Goal: Task Accomplishment & Management: Manage account settings

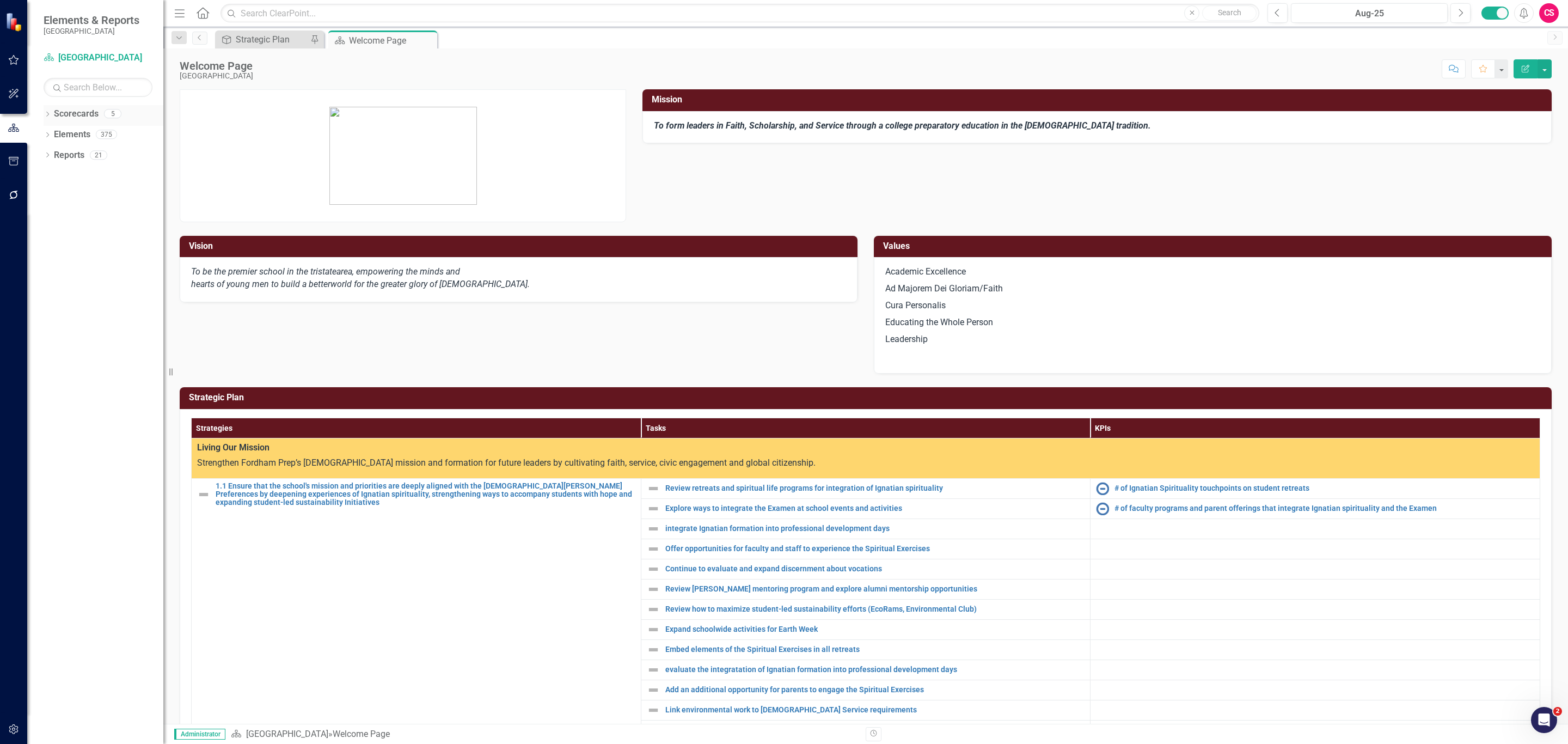
click at [46, 112] on icon "Dropdown" at bounding box center [47, 115] width 8 height 6
click at [46, 111] on icon "Dropdown" at bounding box center [46, 113] width 6 height 8
drag, startPoint x: 69, startPoint y: 134, endPoint x: 106, endPoint y: 134, distance: 37.0
click at [69, 134] on link "Elements" at bounding box center [72, 134] width 36 height 13
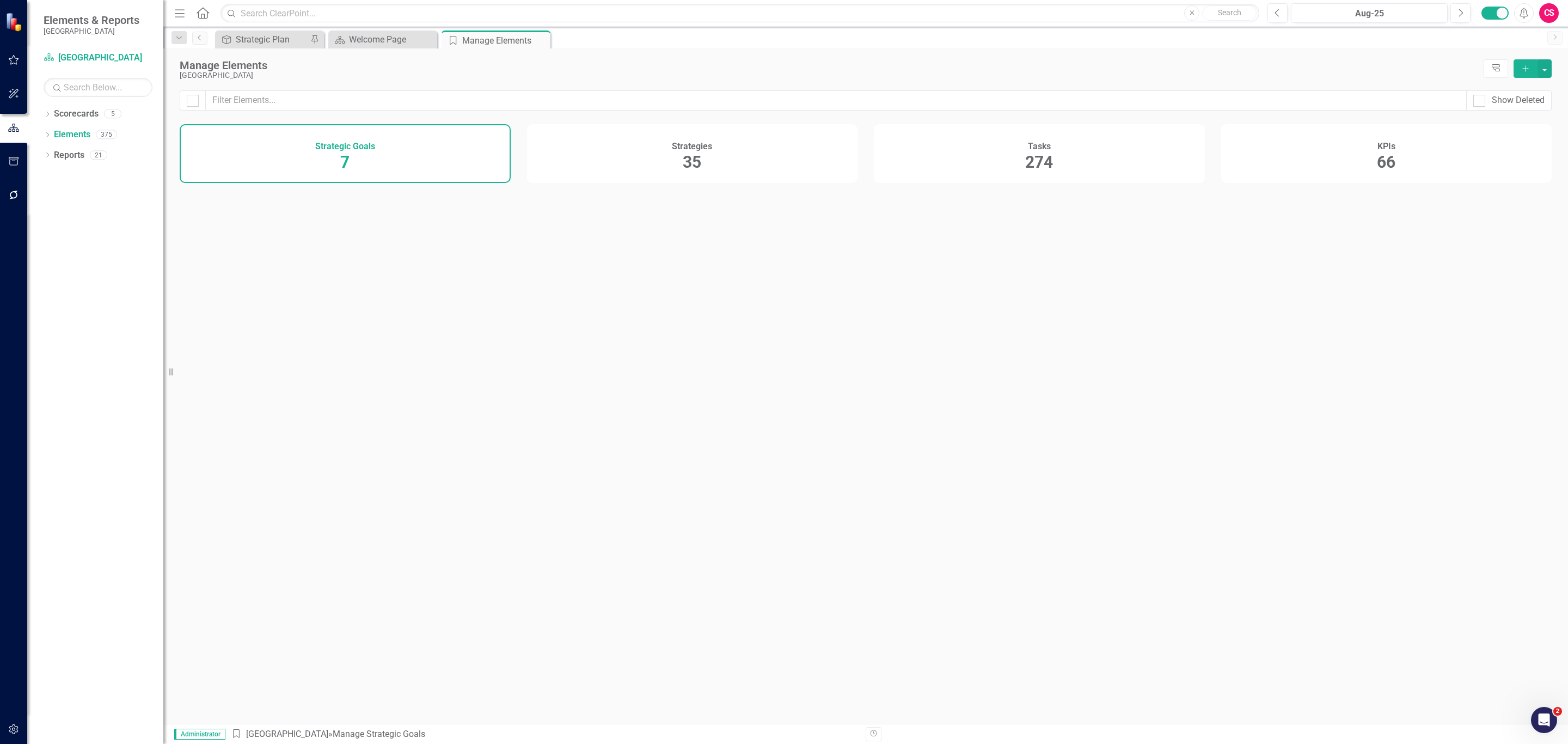
click at [1380, 149] on h4 "KPIs" at bounding box center [1387, 147] width 18 height 10
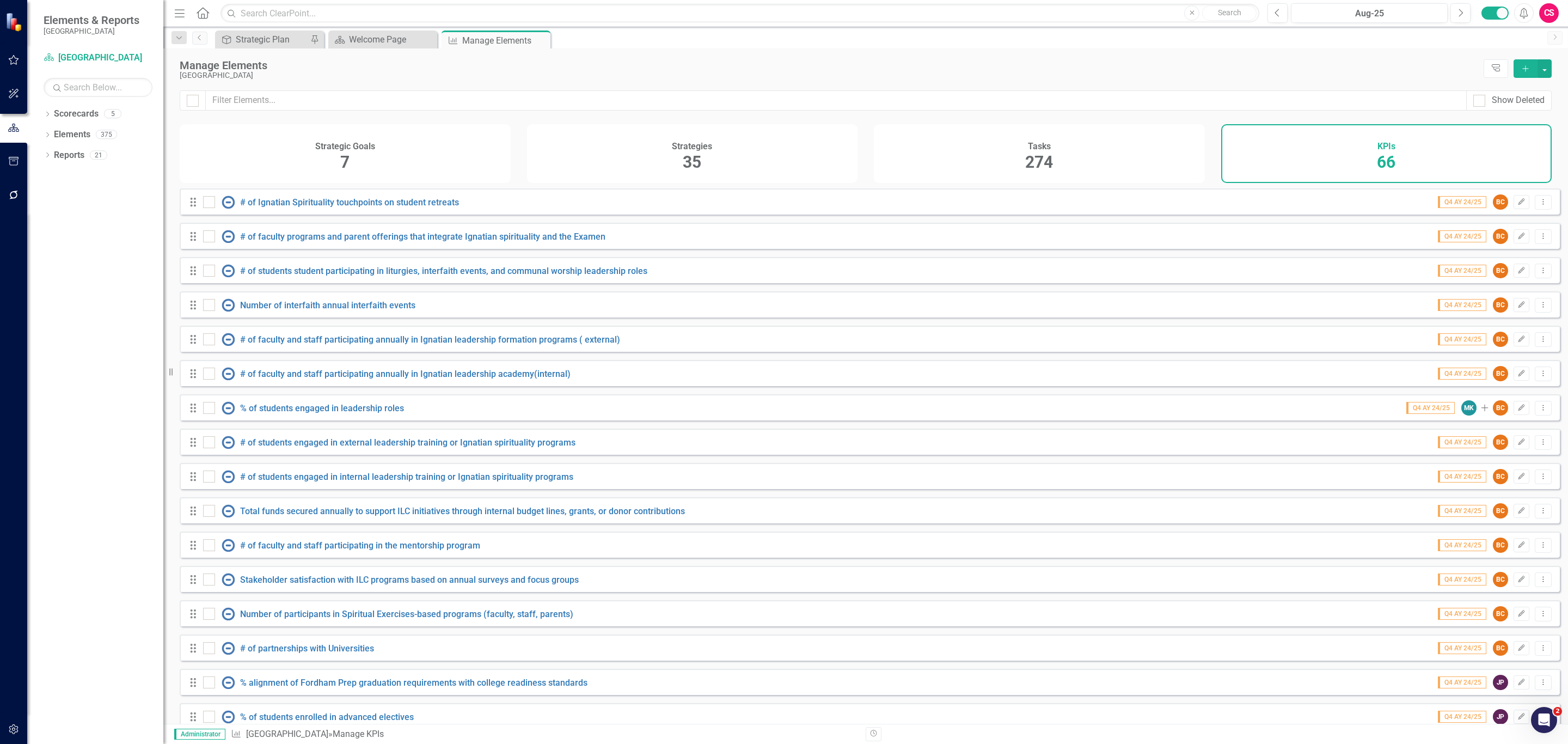
checkbox input "false"
click at [10, 725] on icon "button" at bounding box center [14, 728] width 12 height 9
click at [71, 161] on link "Reporting Frequencies" at bounding box center [98, 164] width 108 height 13
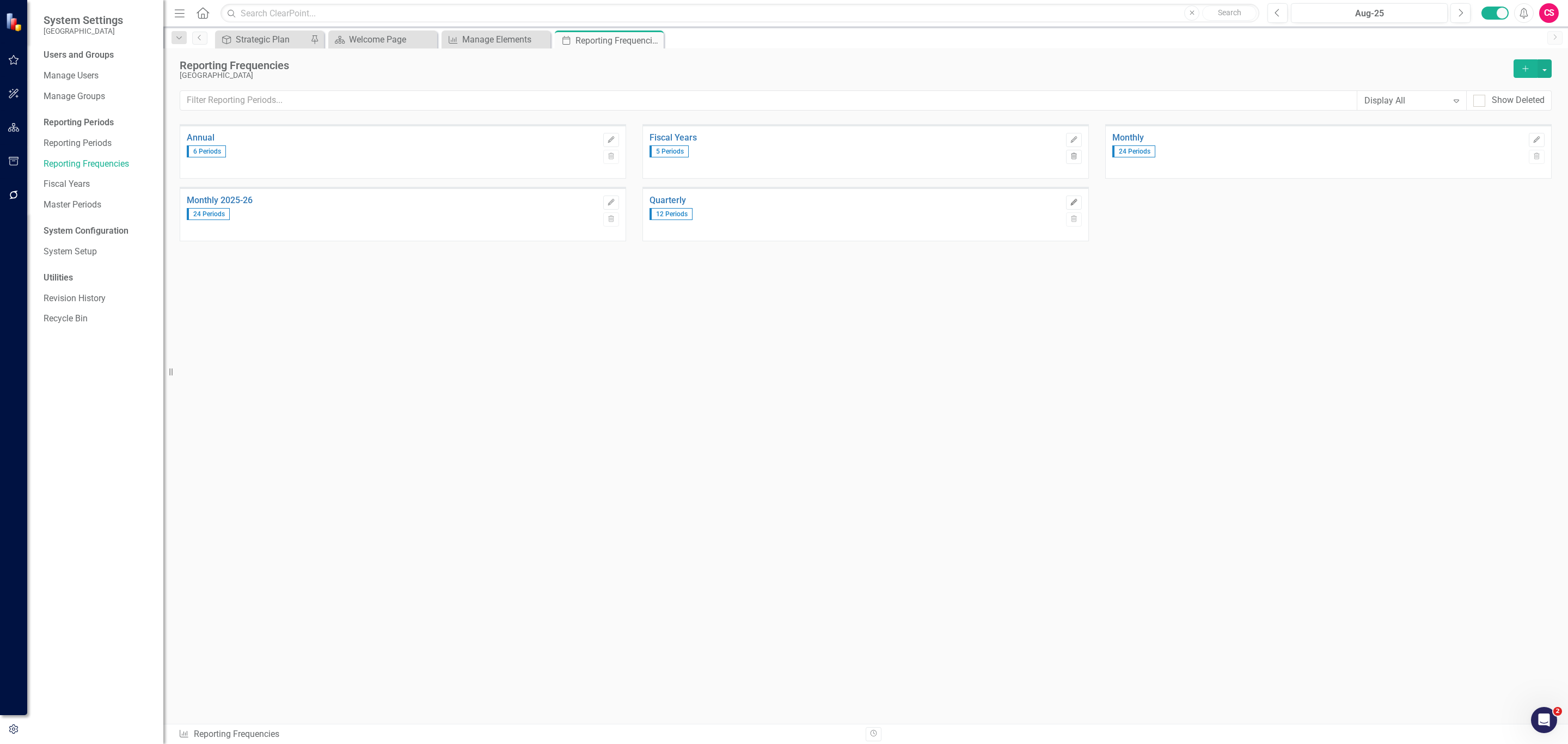
click at [1070, 200] on icon "Edit" at bounding box center [1074, 202] width 8 height 7
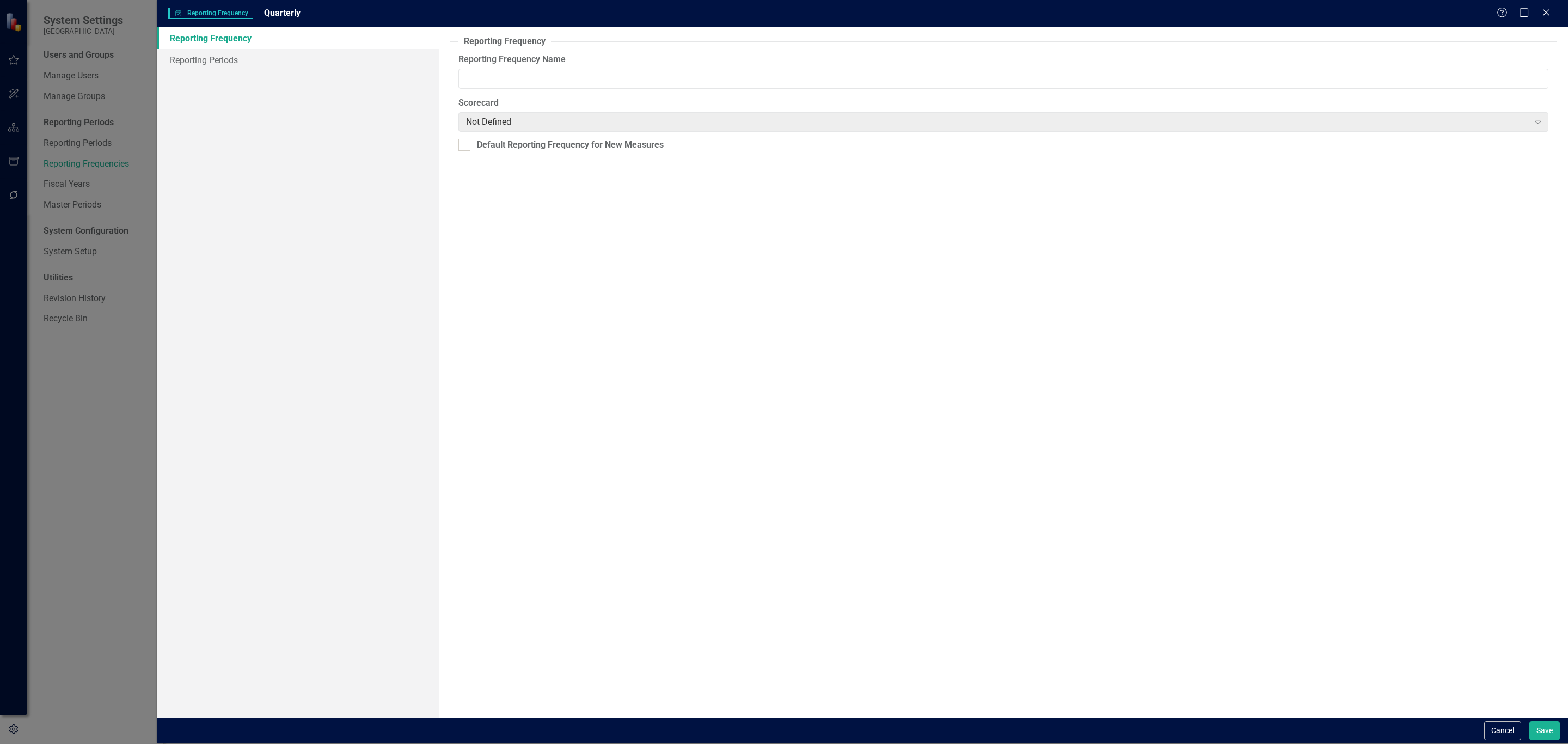
type input "Quarterly"
click at [212, 62] on link "Reporting Periods" at bounding box center [298, 60] width 282 height 22
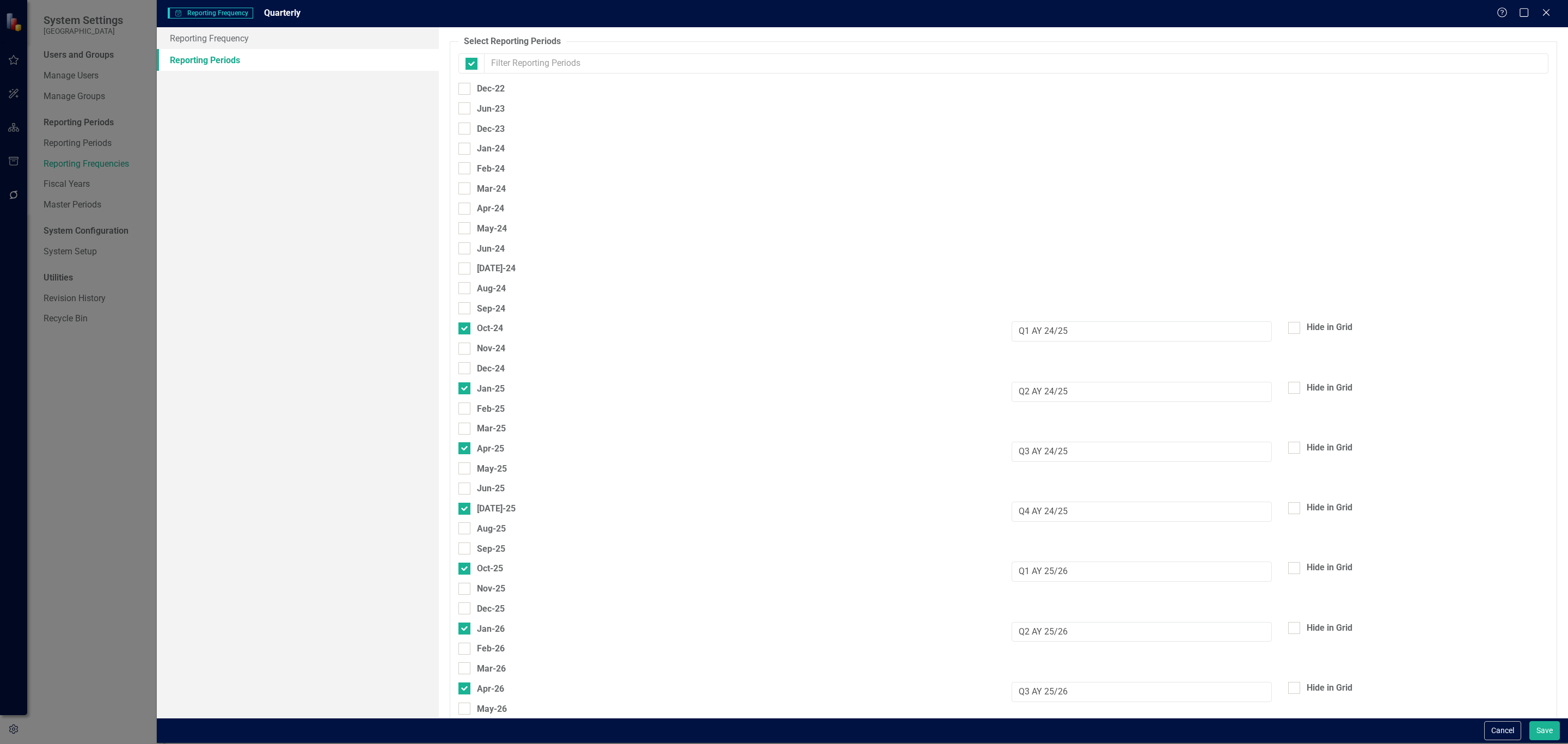
checkbox input "false"
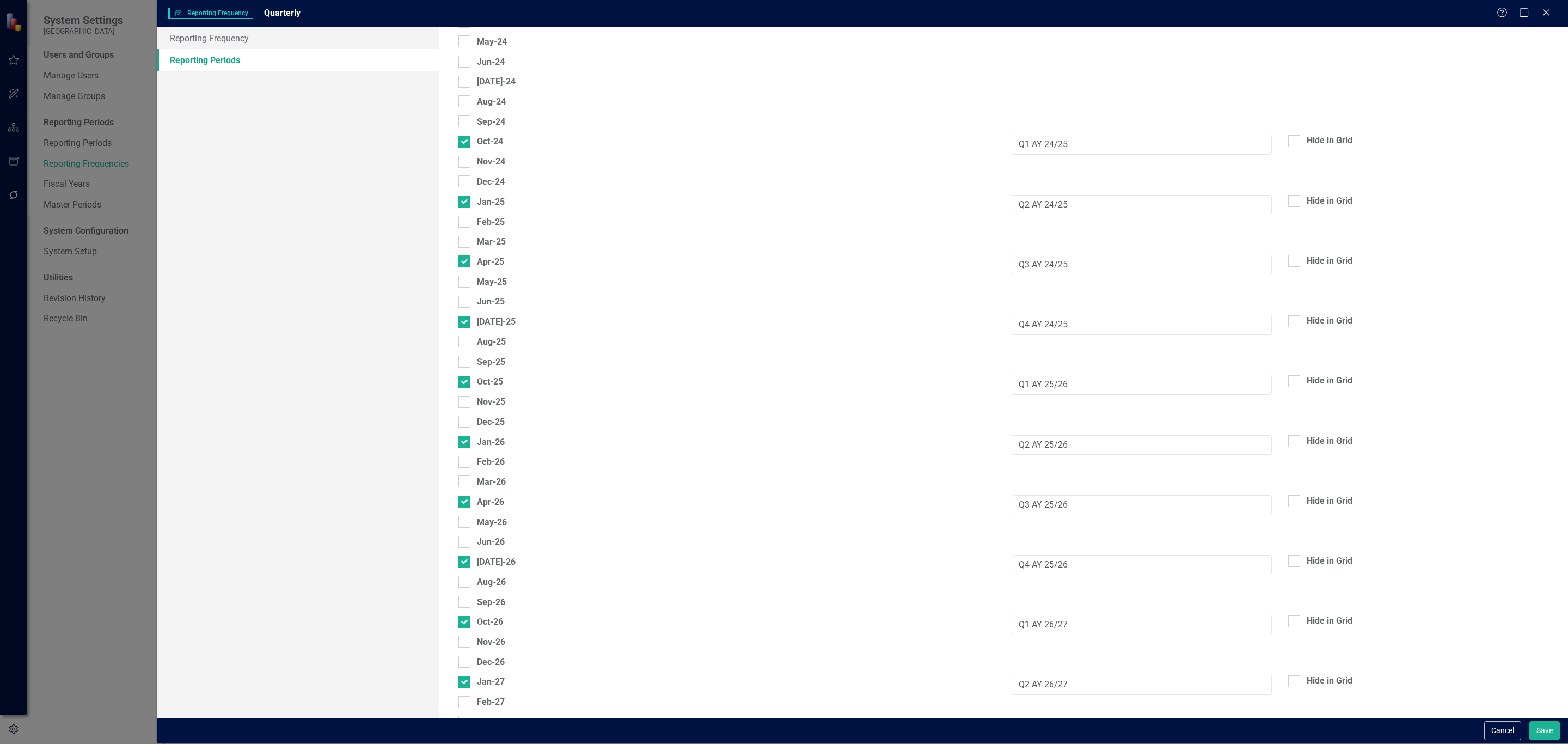
scroll to position [188, 0]
click at [1495, 725] on button "Cancel" at bounding box center [1503, 729] width 37 height 19
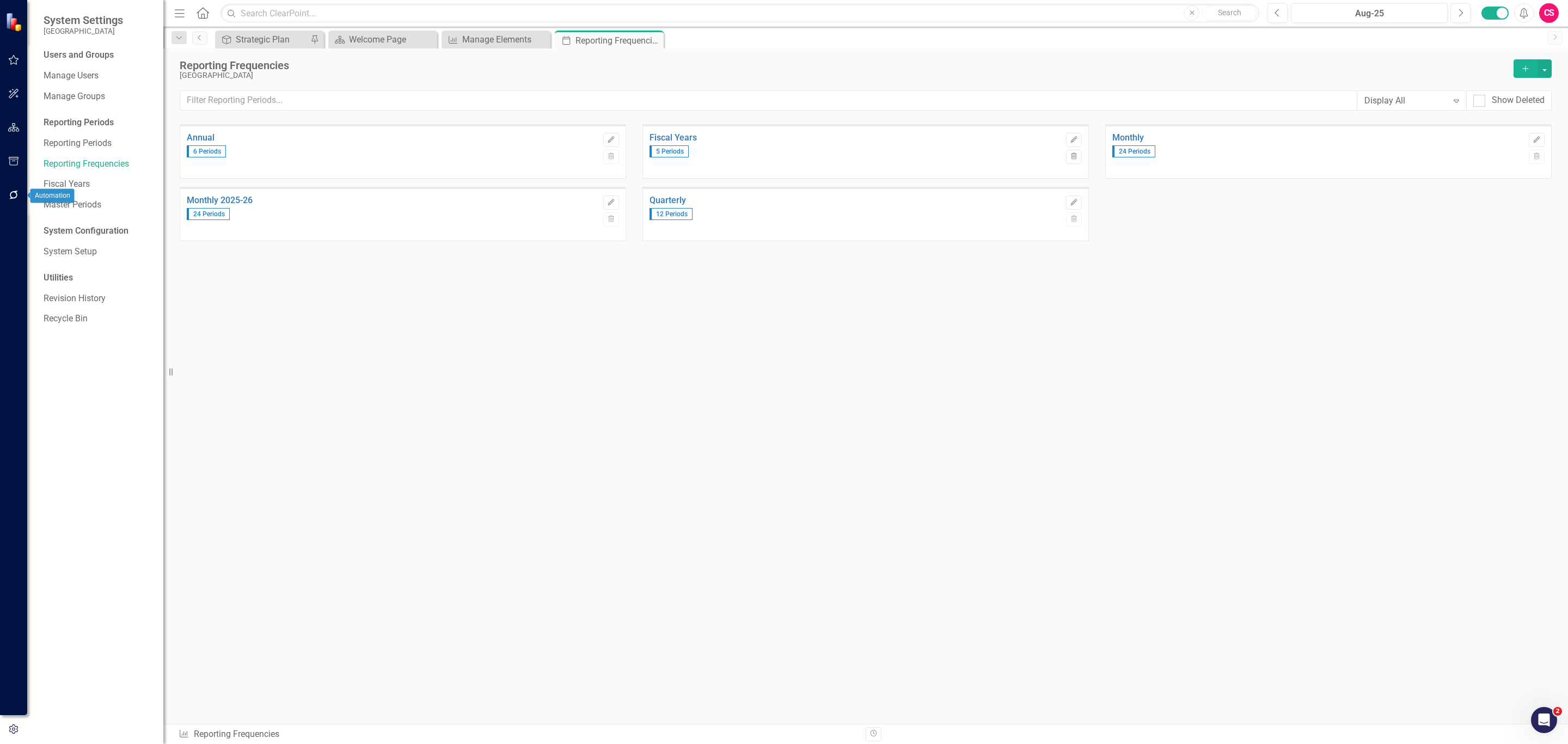
click at [17, 198] on icon "button" at bounding box center [14, 194] width 12 height 9
click at [80, 71] on div "Reporting Workflows" at bounding box center [98, 79] width 108 height 18
click at [85, 81] on link "Reporting Workflows" at bounding box center [98, 78] width 108 height 13
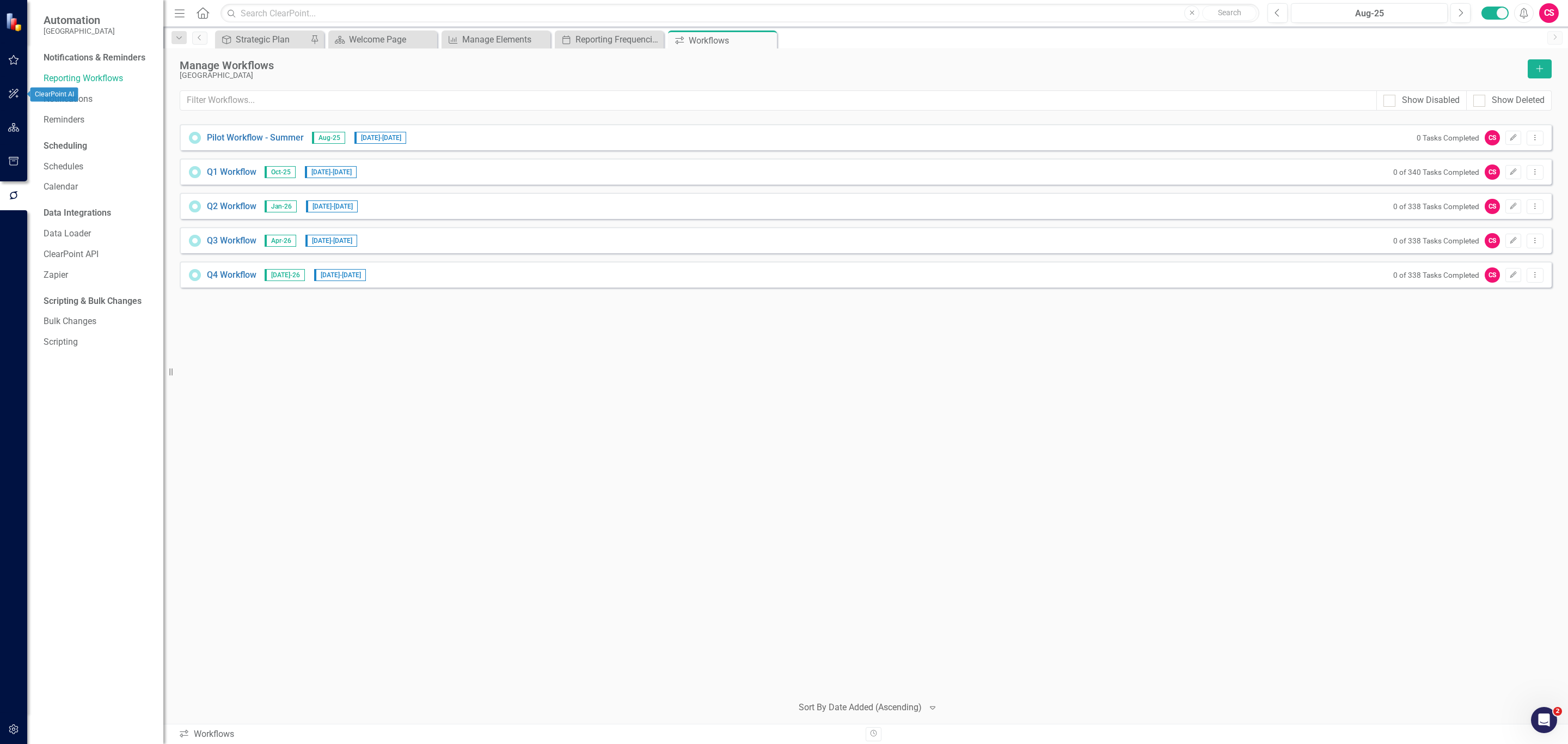
click at [10, 92] on icon "button" at bounding box center [14, 94] width 10 height 10
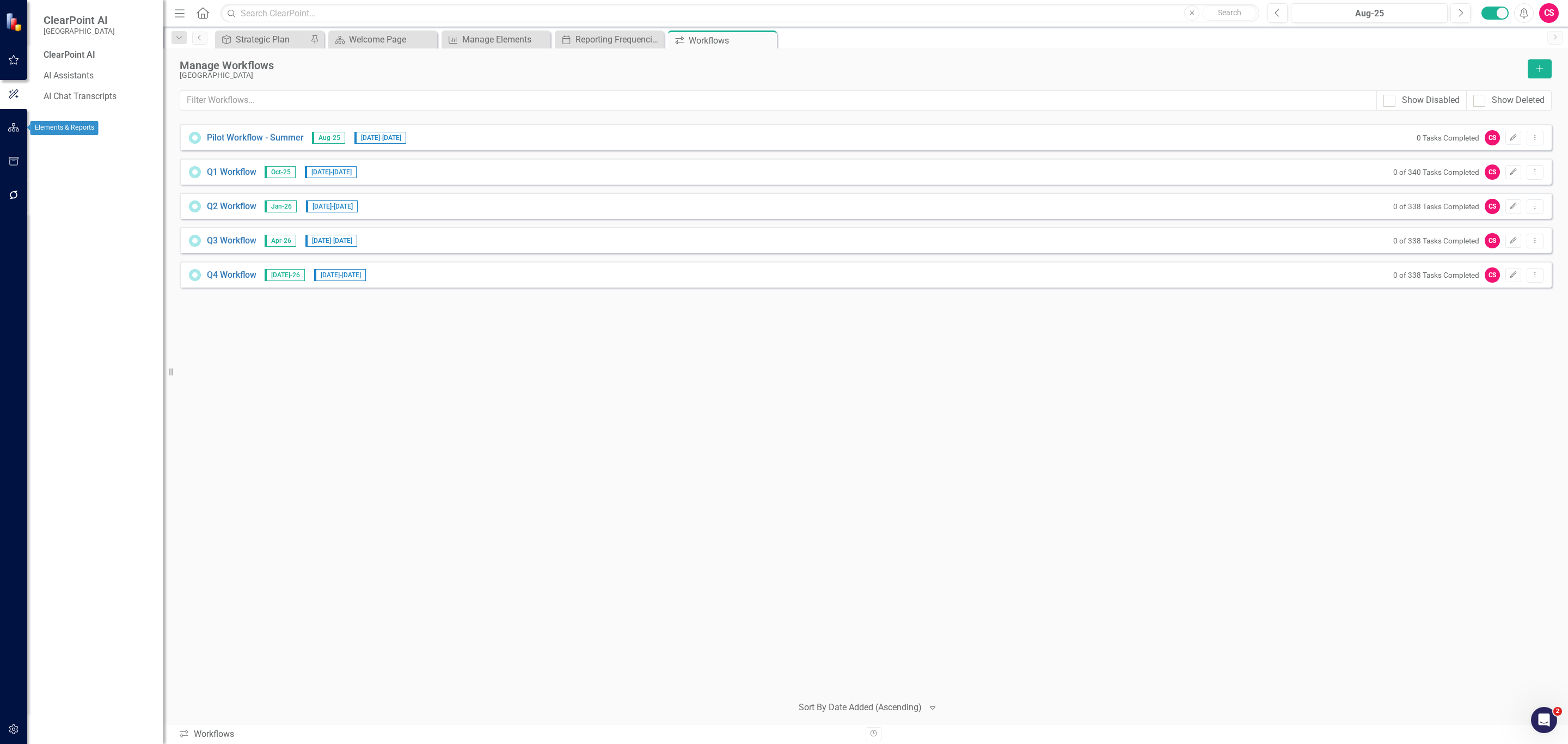
click at [10, 123] on icon "button" at bounding box center [14, 127] width 12 height 9
click at [12, 66] on button "button" at bounding box center [14, 60] width 25 height 23
click at [64, 97] on div "Activities" at bounding box center [98, 99] width 108 height 13
click at [66, 120] on link "My Updates" at bounding box center [98, 119] width 108 height 13
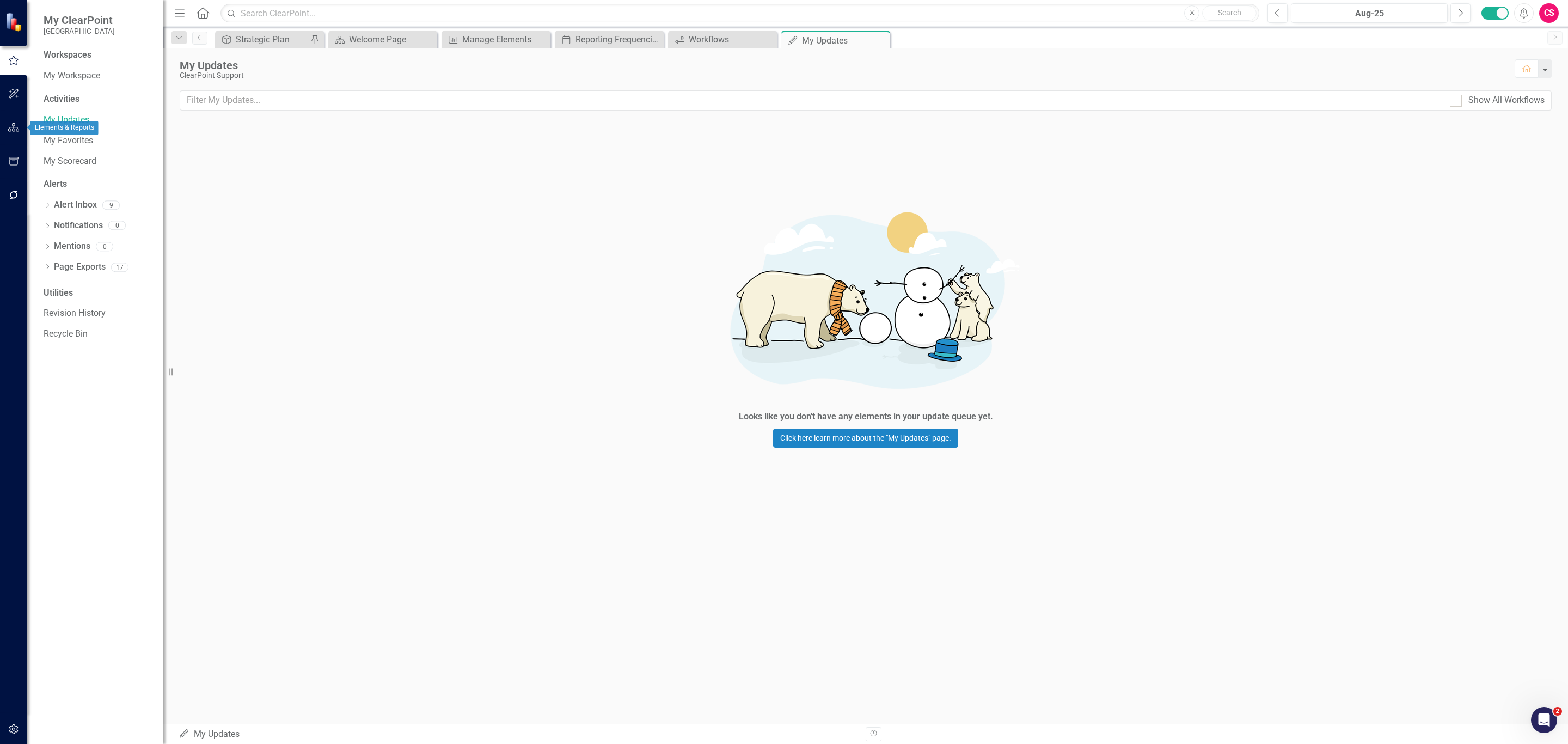
click at [18, 121] on button "button" at bounding box center [14, 127] width 25 height 23
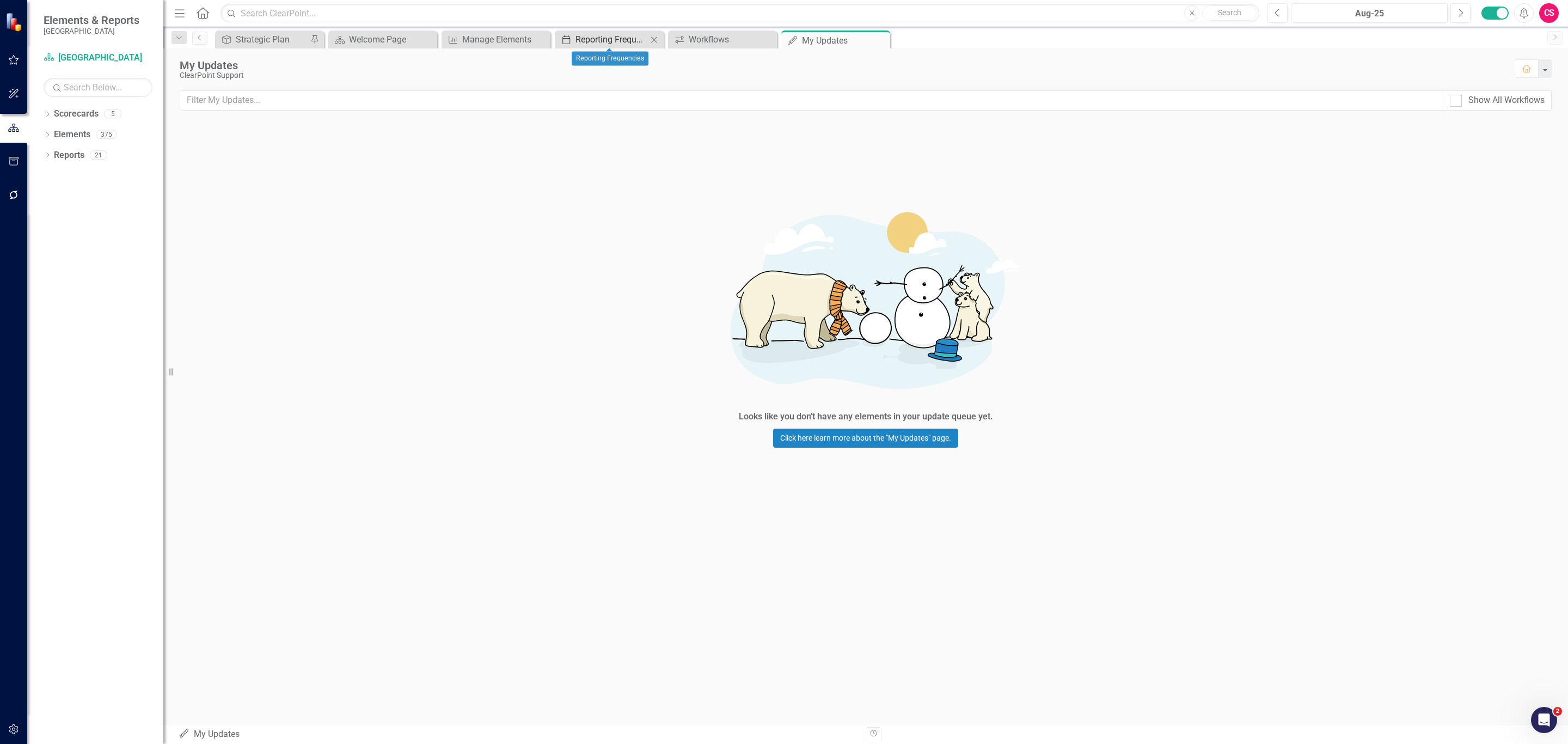
click at [619, 36] on div "Reporting Frequencies" at bounding box center [611, 39] width 72 height 14
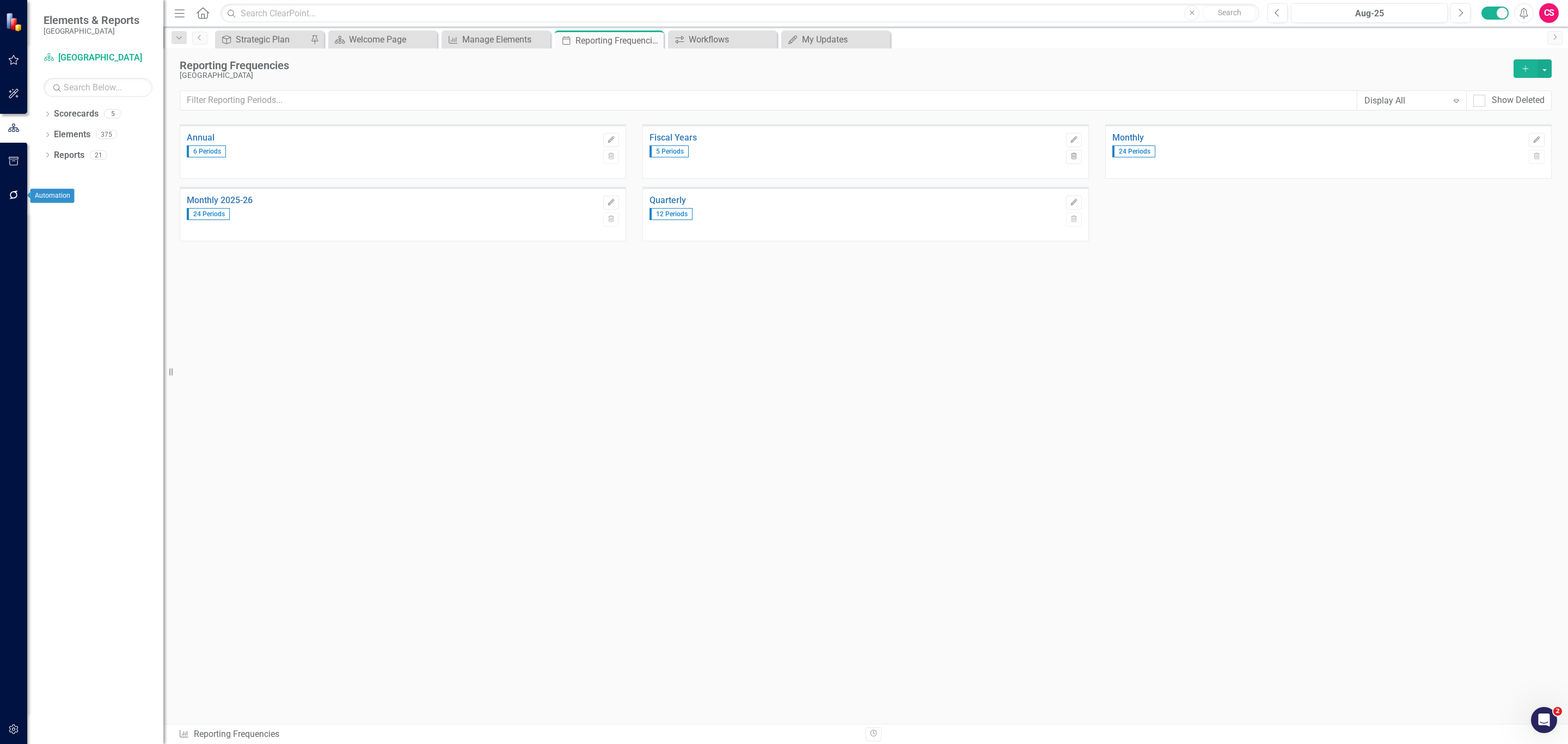
click at [20, 191] on button "button" at bounding box center [14, 195] width 25 height 23
click at [84, 79] on link "Reporting Workflows" at bounding box center [98, 78] width 108 height 13
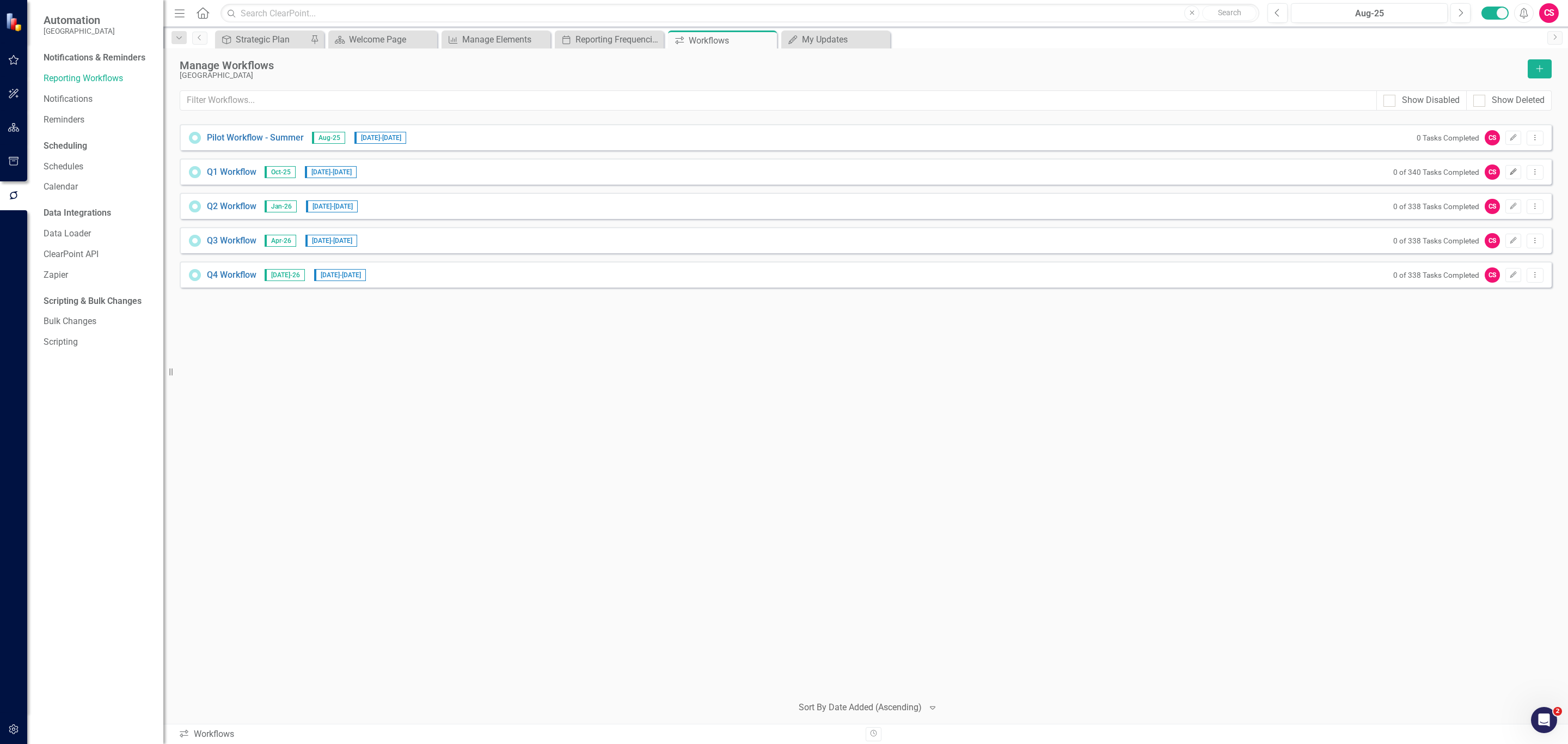
click at [1510, 171] on icon "Edit" at bounding box center [1513, 171] width 8 height 7
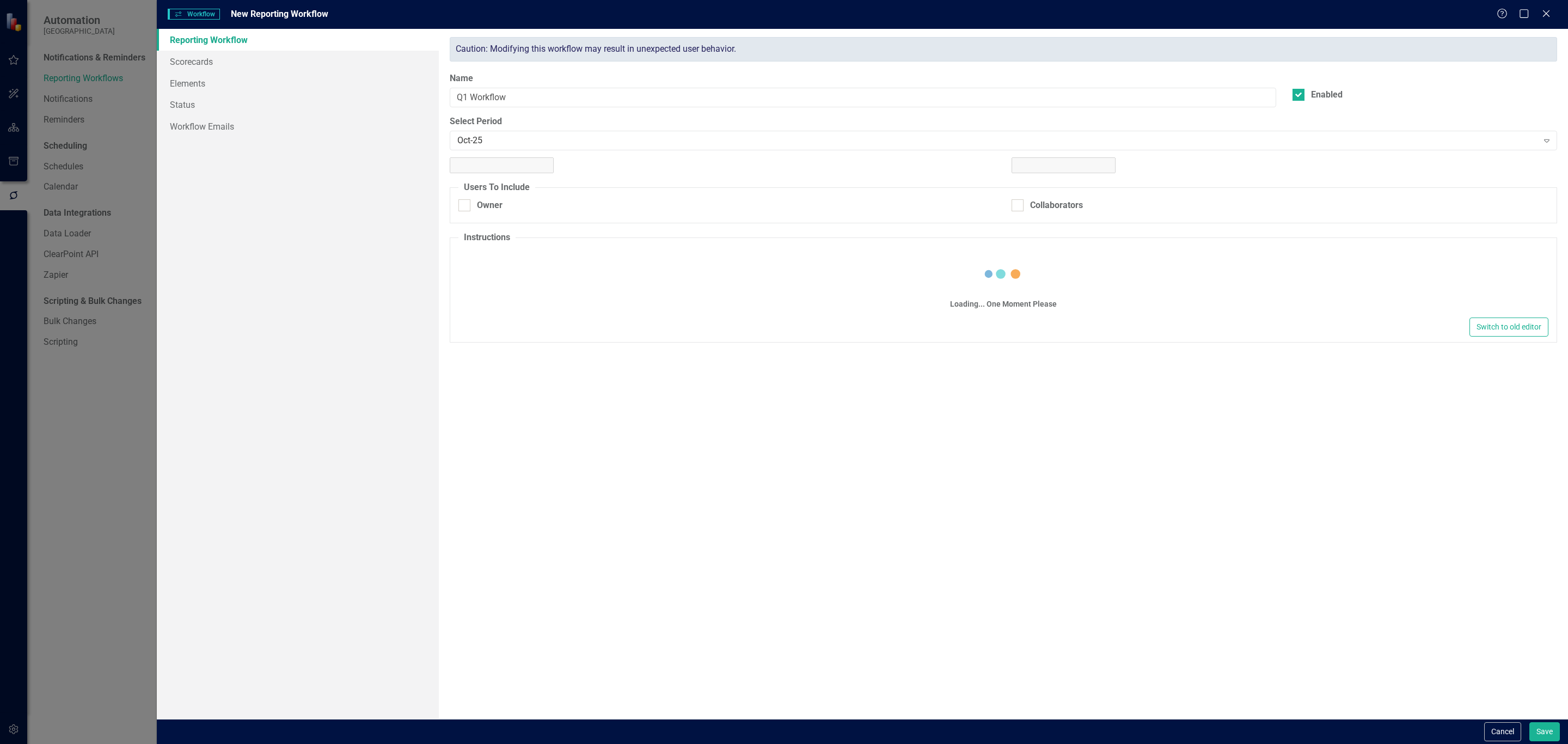
checkbox input "true"
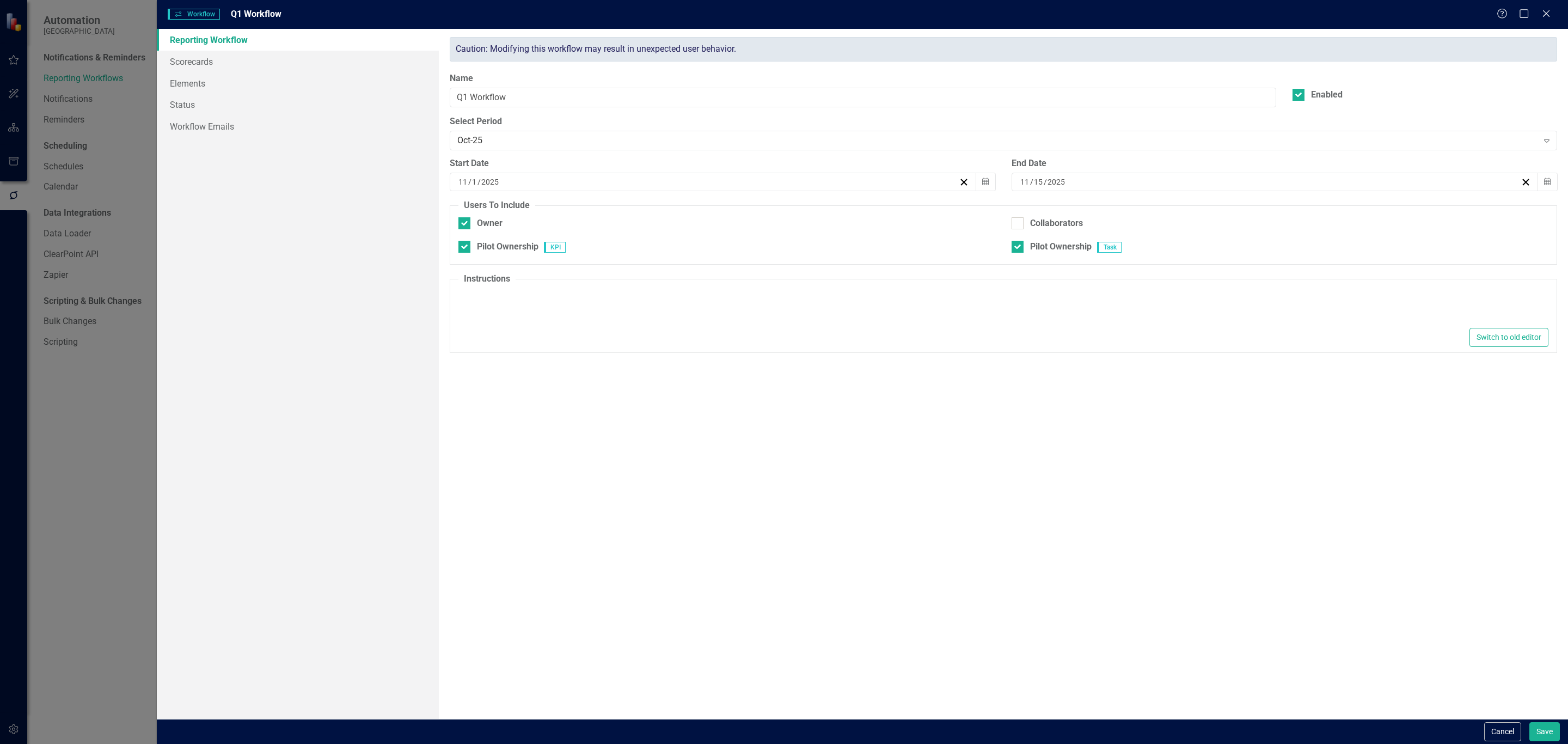
type textarea "<p>Hi [PERSON_NAME]!&nbsp;</p> <p>Below our the instructions to get your Task a…"
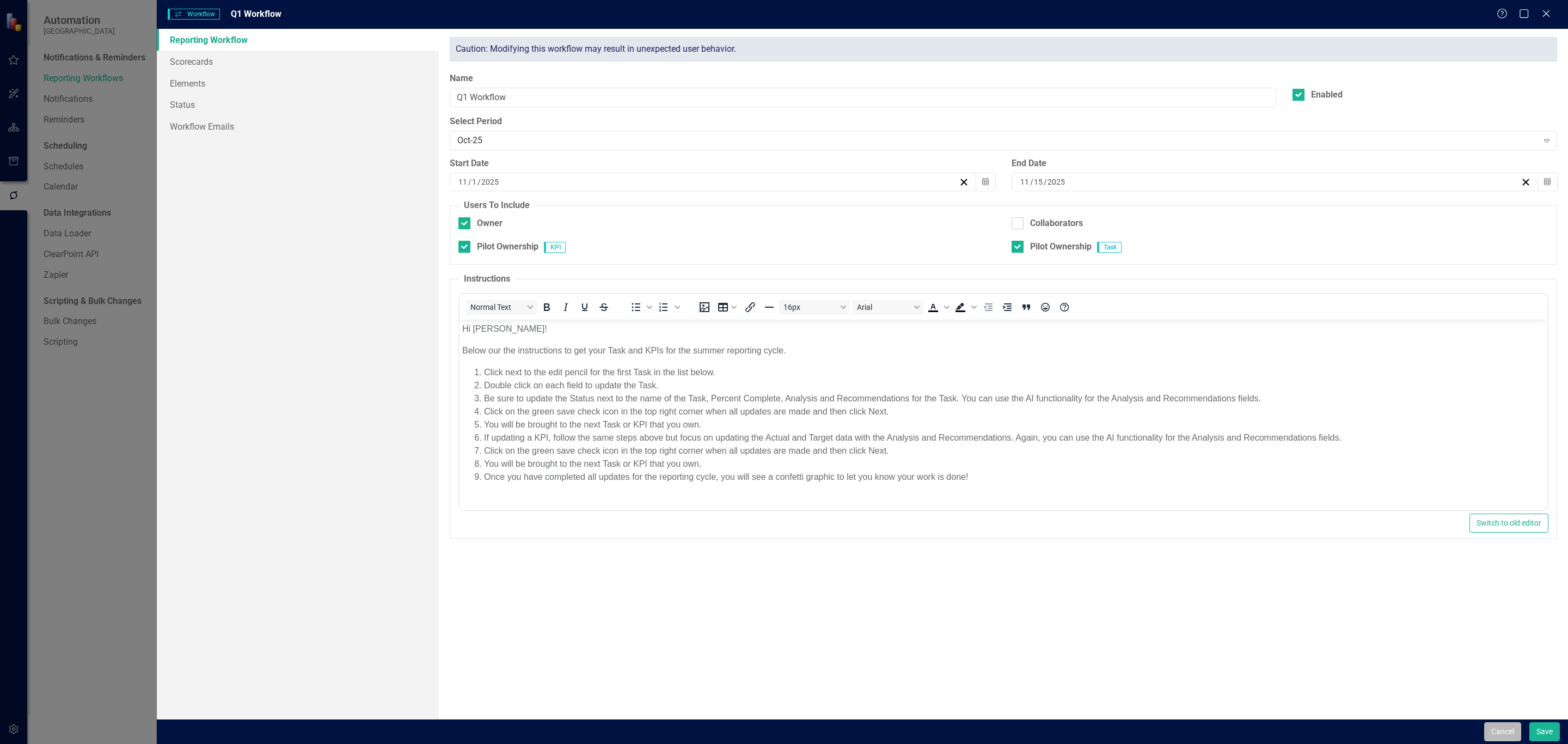
click at [1503, 729] on button "Cancel" at bounding box center [1503, 731] width 37 height 19
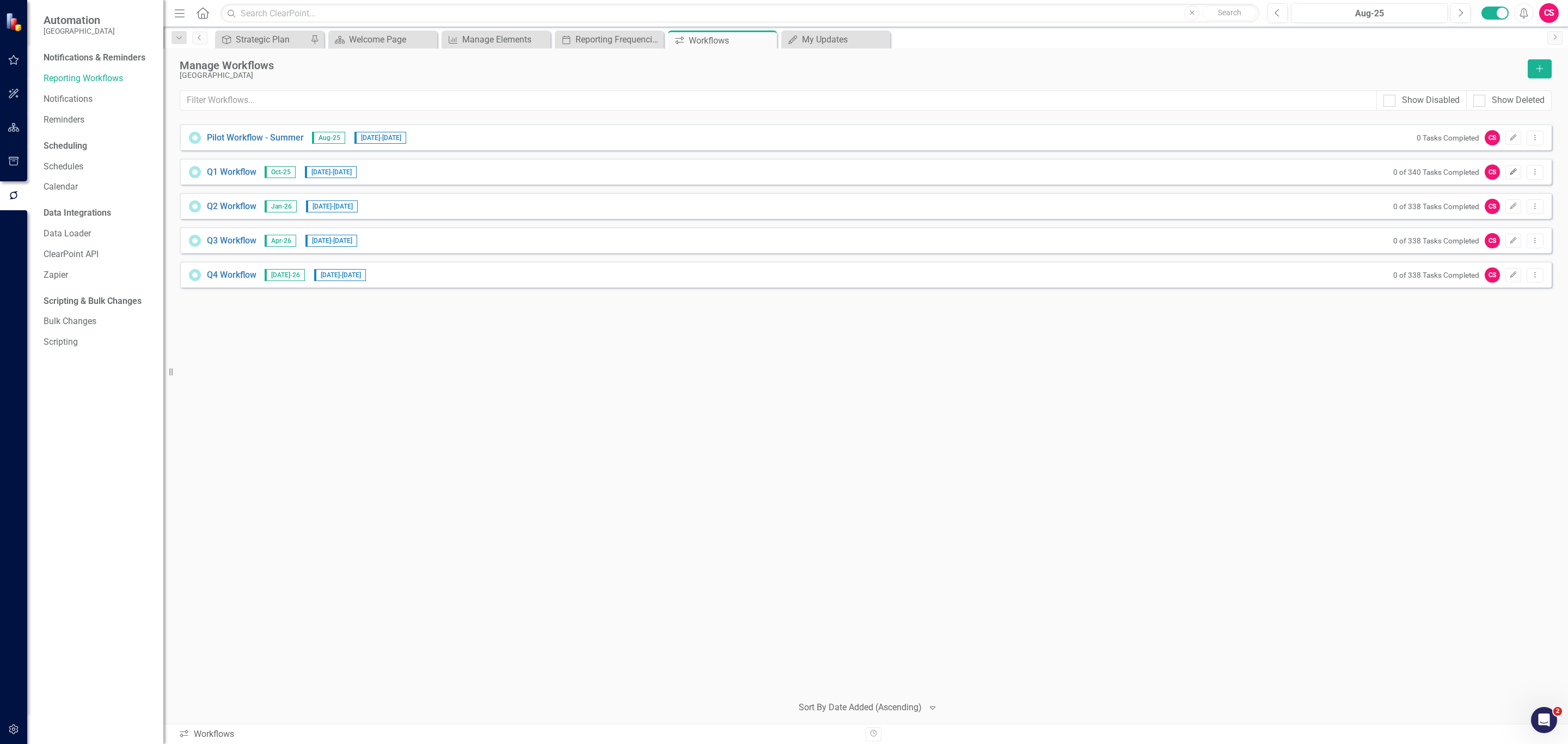
click at [1510, 169] on button "Edit" at bounding box center [1514, 171] width 16 height 14
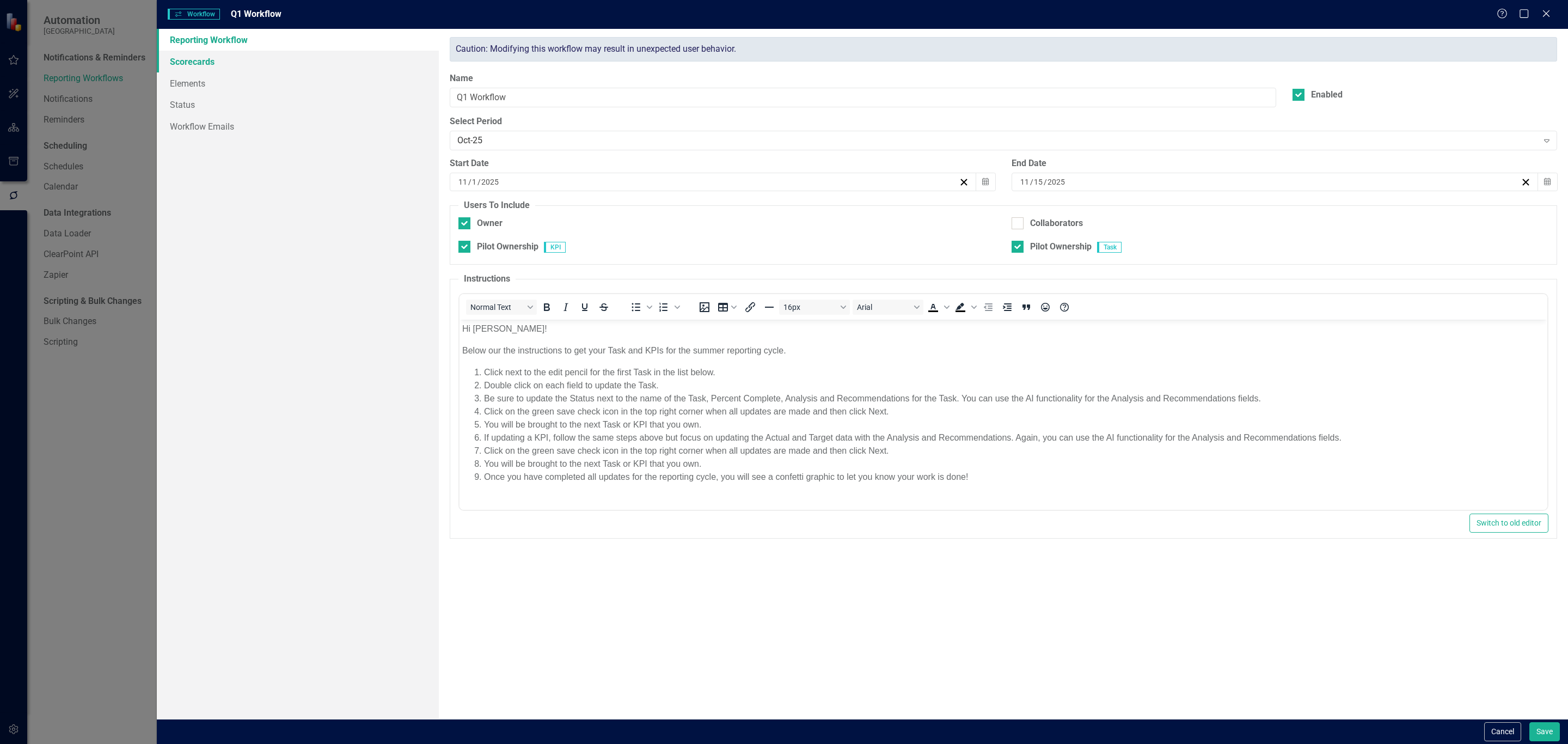
click at [213, 64] on link "Scorecards" at bounding box center [298, 61] width 282 height 22
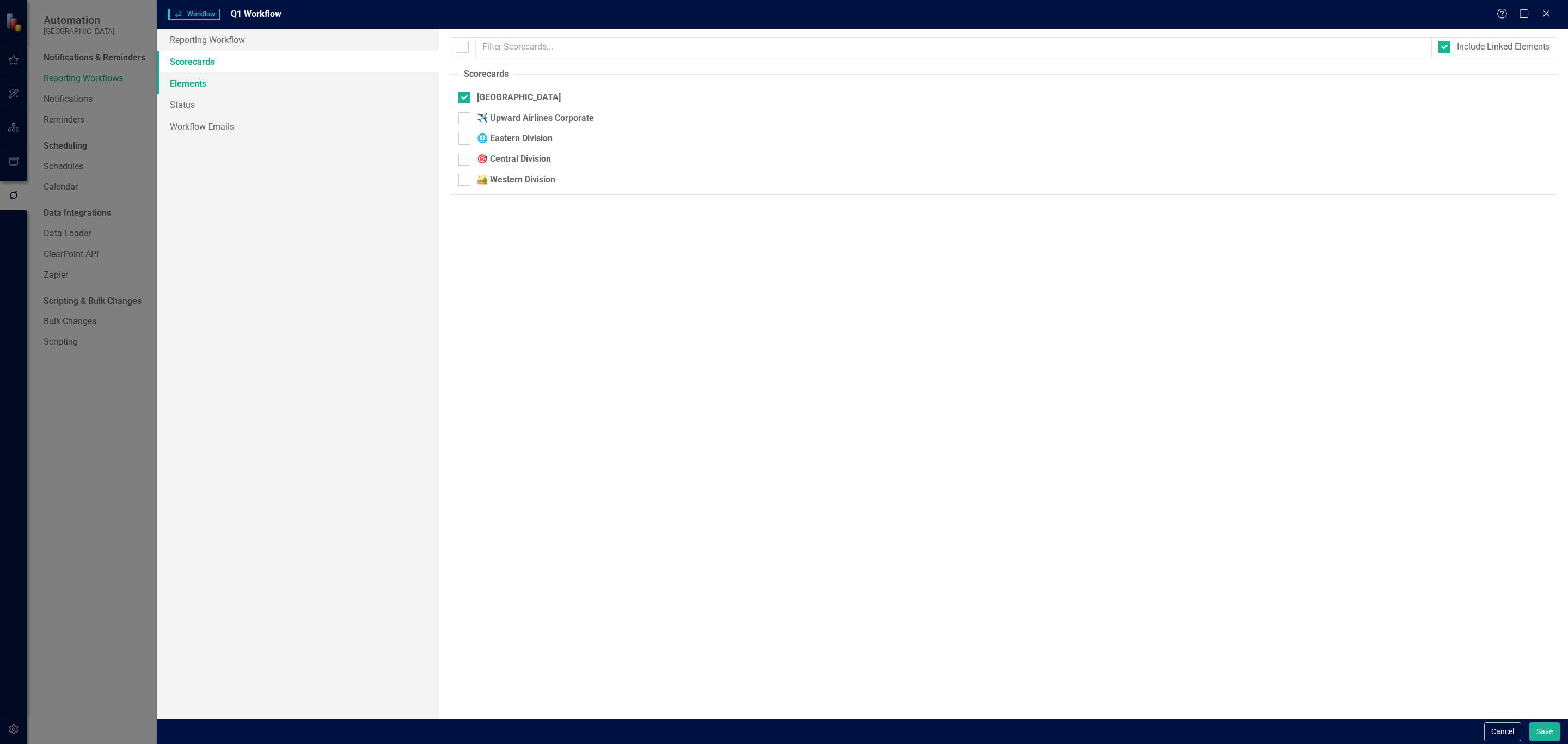
click at [223, 82] on link "Elements" at bounding box center [298, 83] width 282 height 22
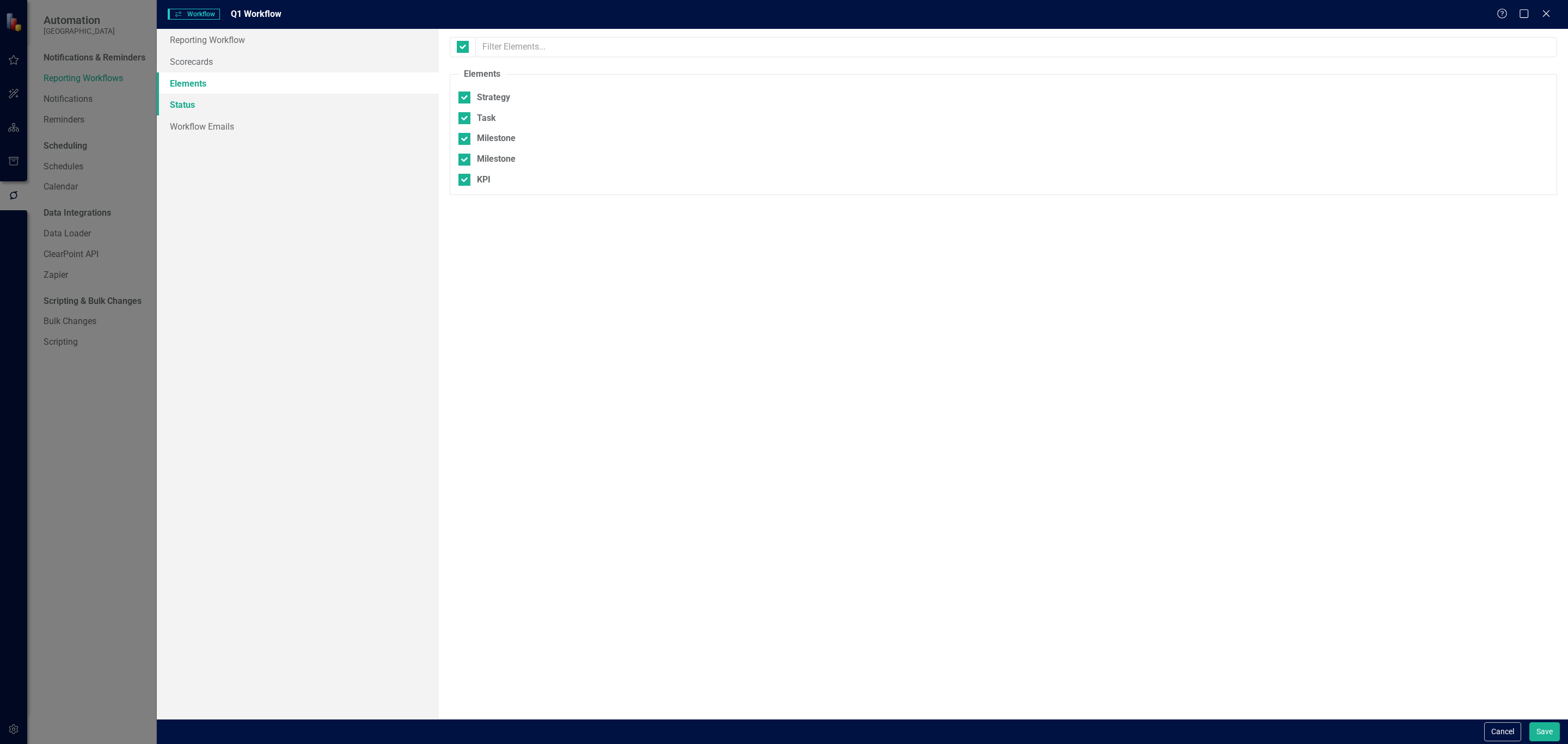
click at [245, 106] on link "Status" at bounding box center [298, 104] width 282 height 22
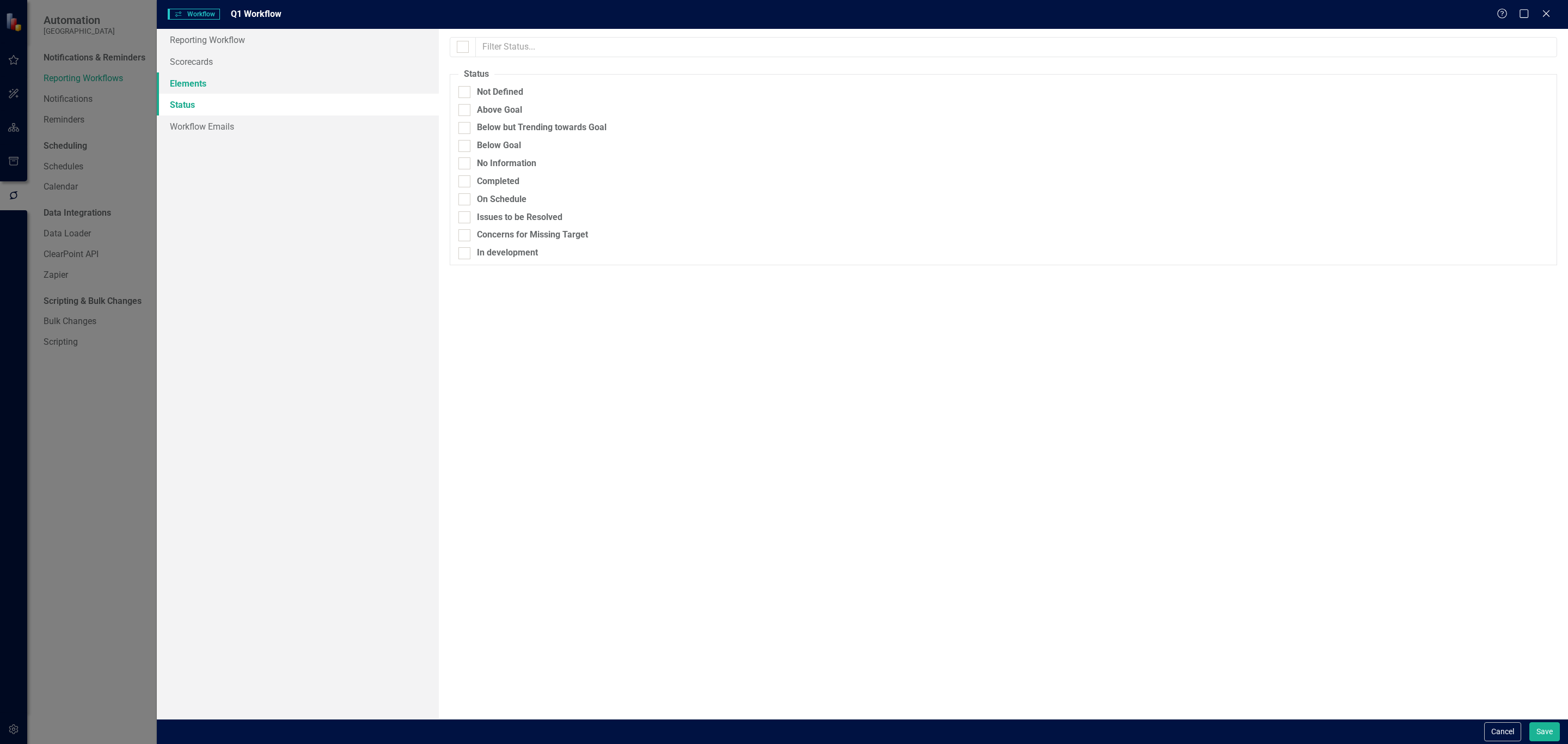
click at [239, 84] on link "Elements" at bounding box center [298, 83] width 282 height 22
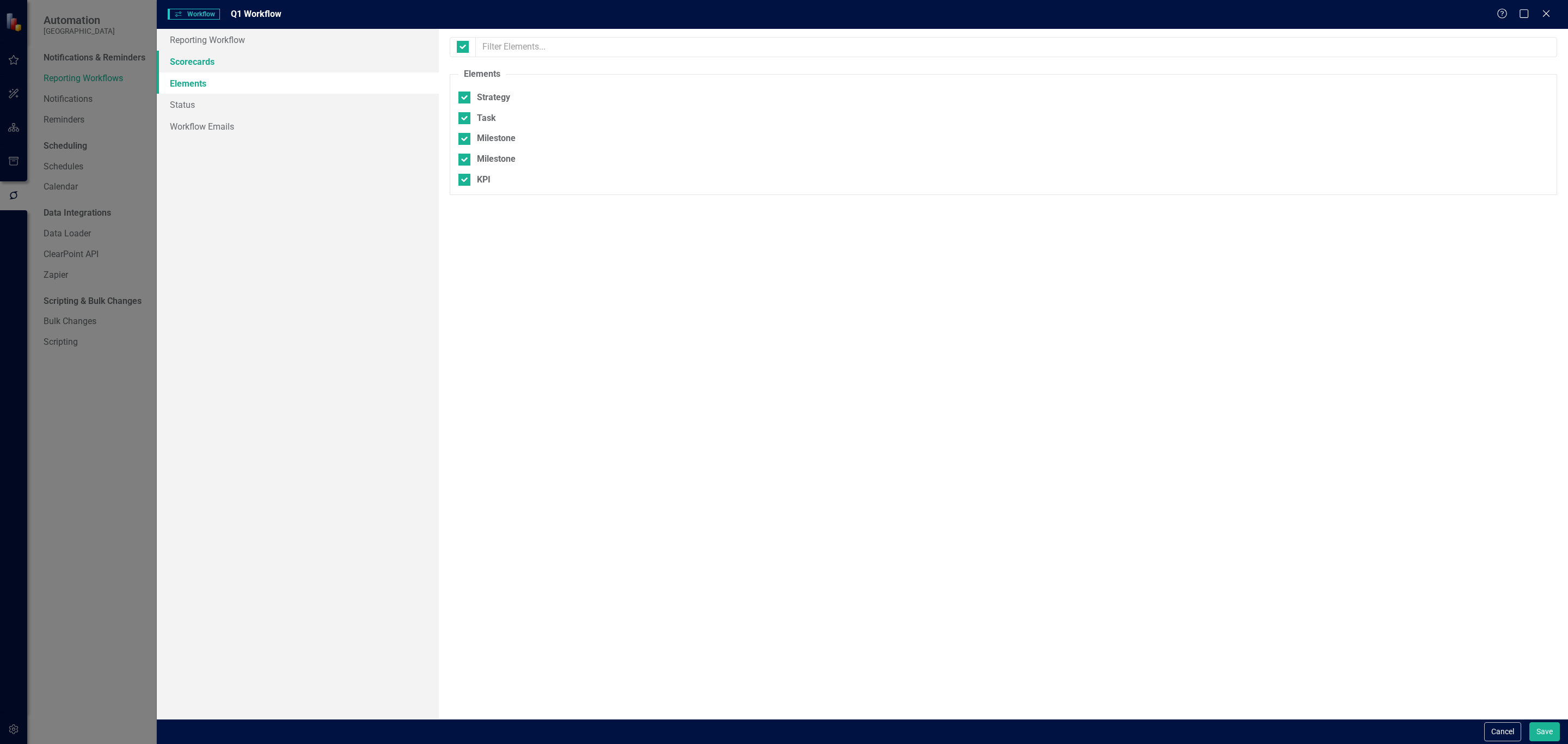
click at [216, 61] on link "Scorecards" at bounding box center [298, 61] width 282 height 22
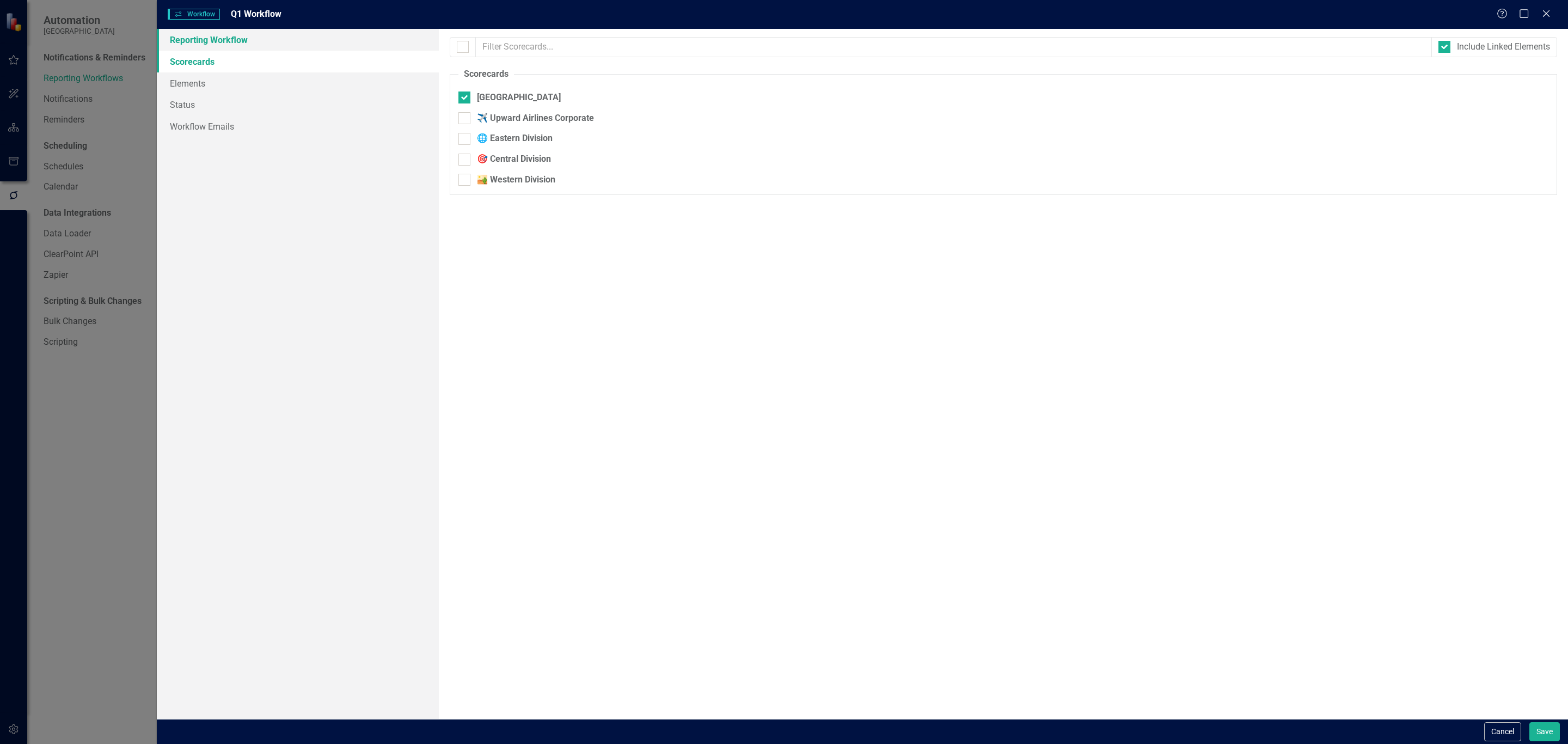
click at [221, 34] on link "Reporting Workflow" at bounding box center [298, 39] width 282 height 22
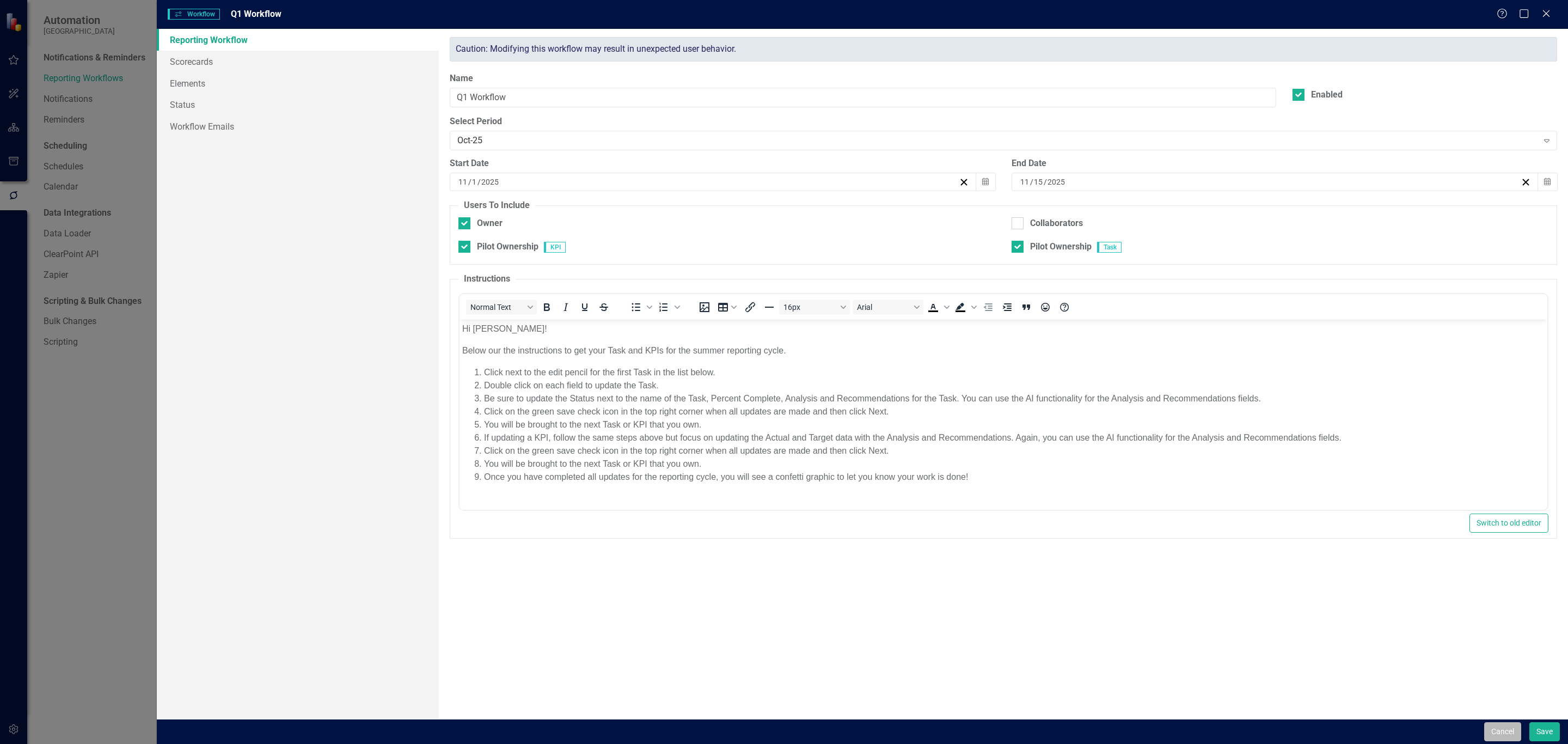
click at [1495, 730] on button "Cancel" at bounding box center [1503, 731] width 37 height 19
